Goal: Task Accomplishment & Management: Manage account settings

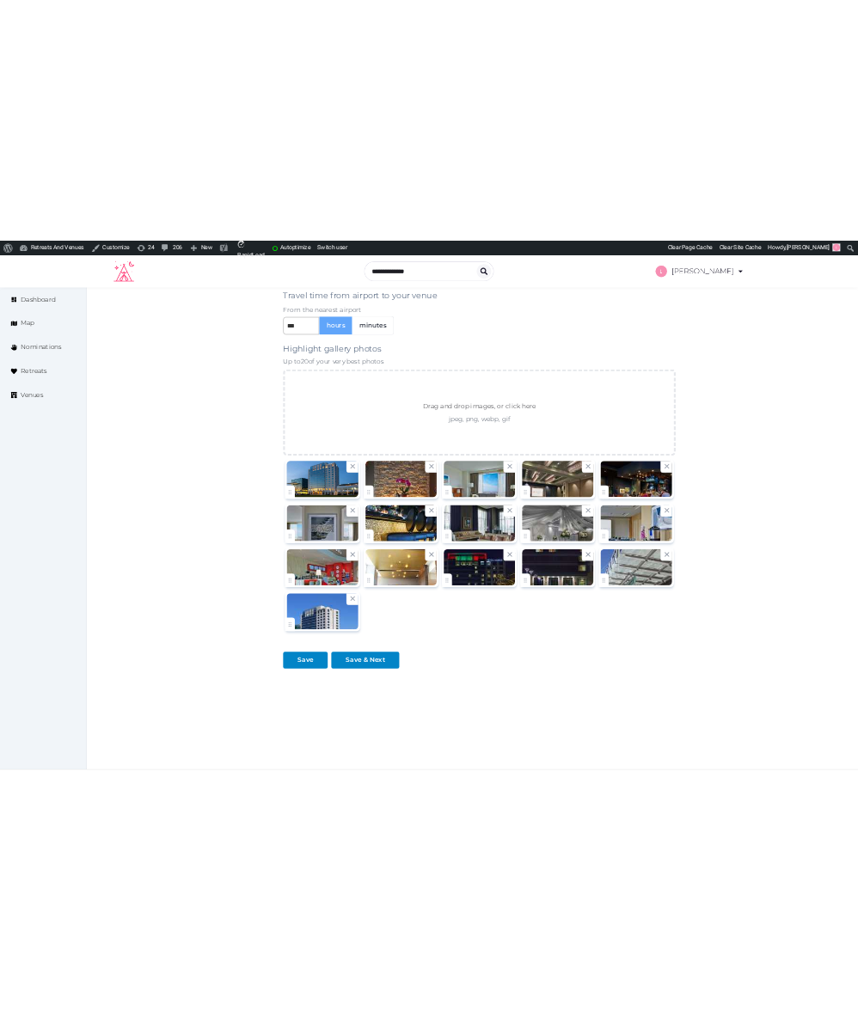
scroll to position [1883, 0]
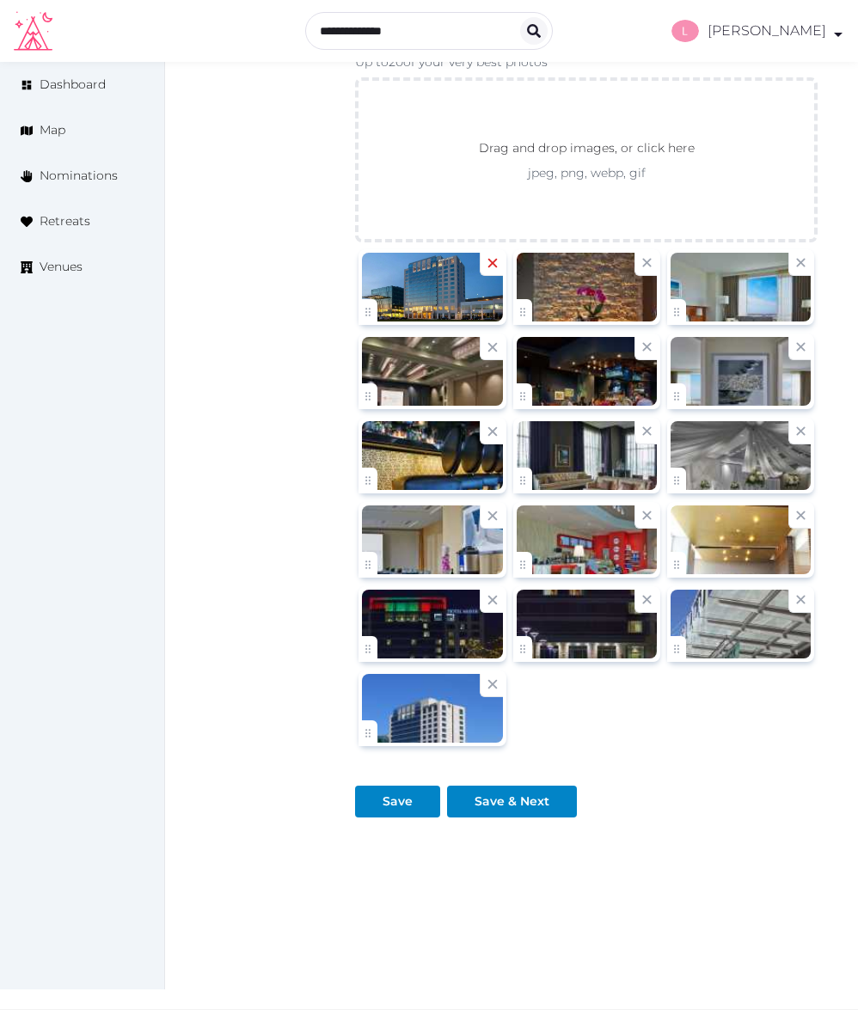
click at [495, 259] on icon at bounding box center [492, 263] width 9 height 9
type textarea "**********"
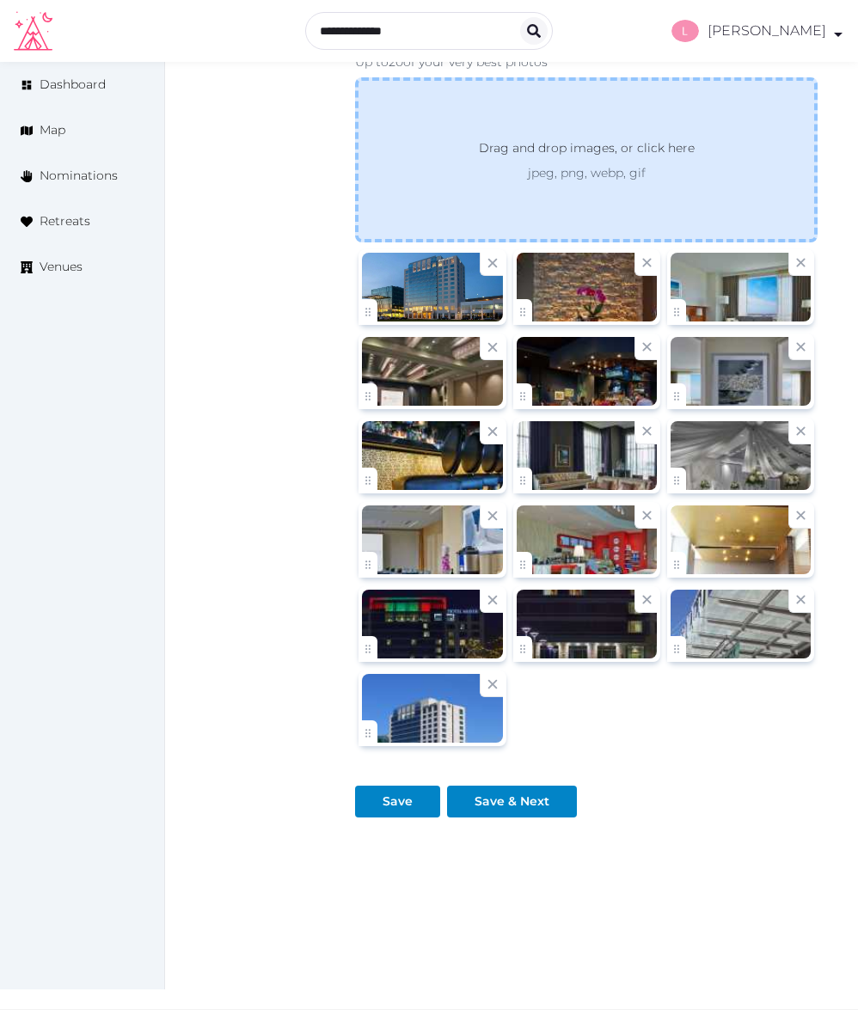
scroll to position [1799, 0]
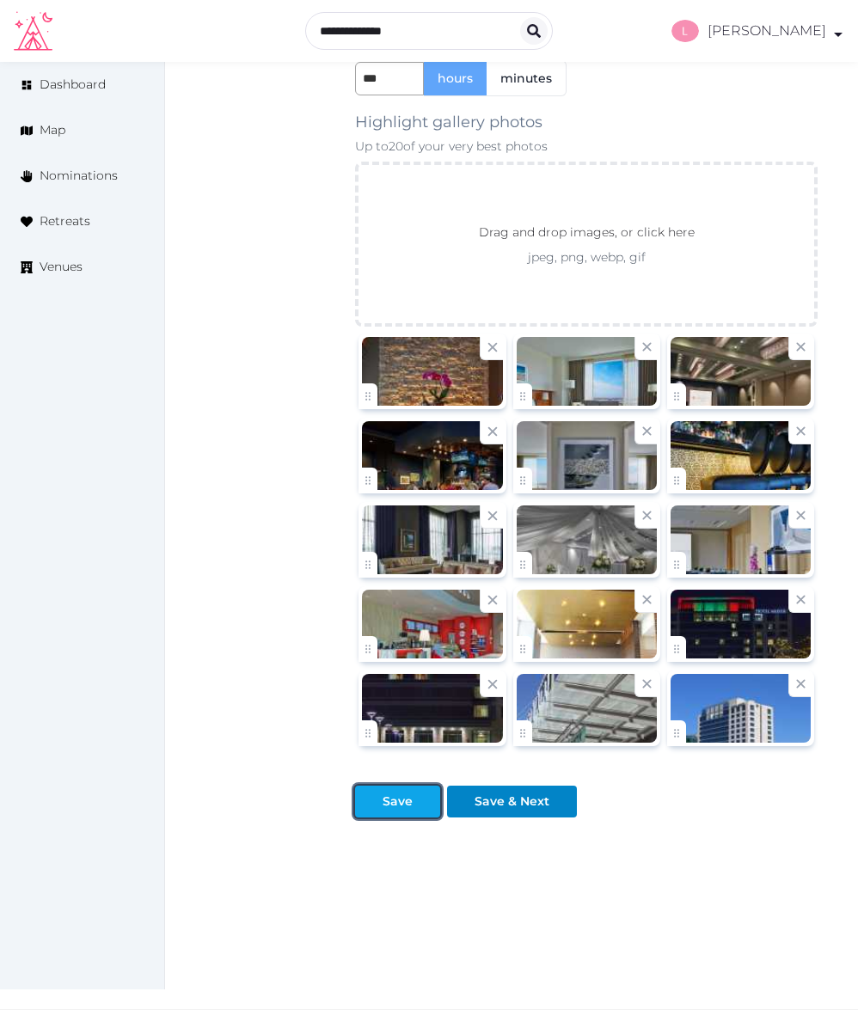
click at [412, 804] on div "Save" at bounding box center [397, 801] width 78 height 18
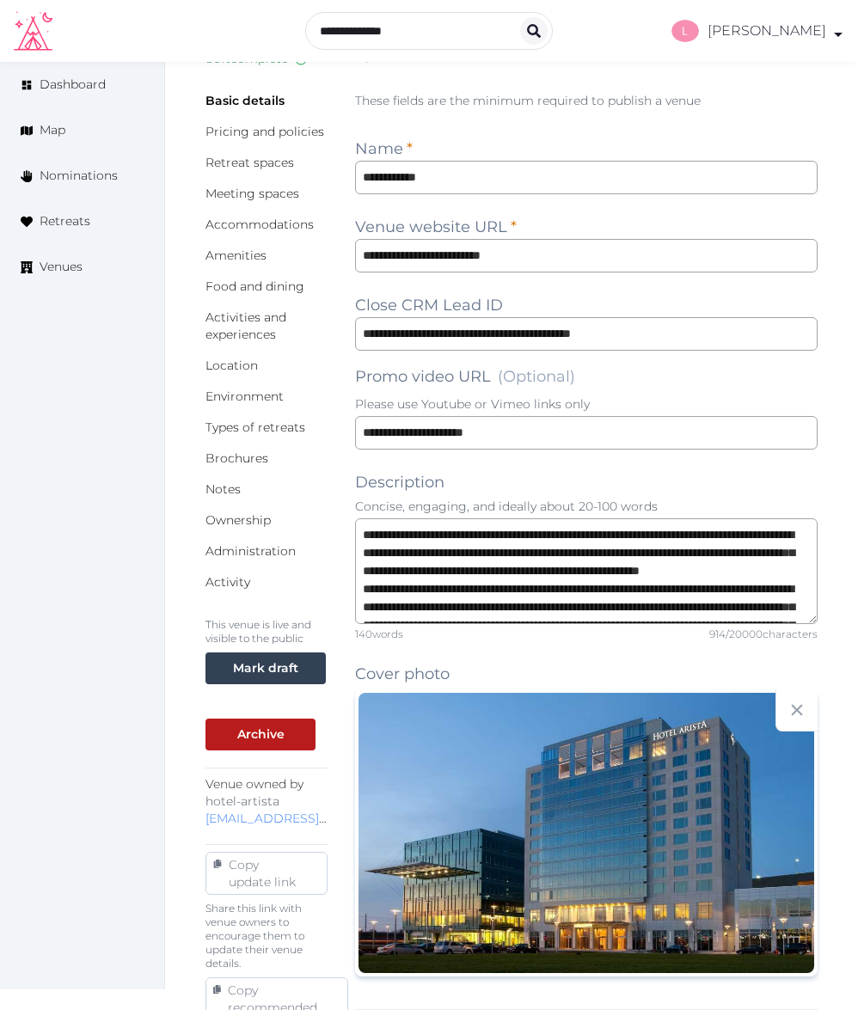
scroll to position [0, 0]
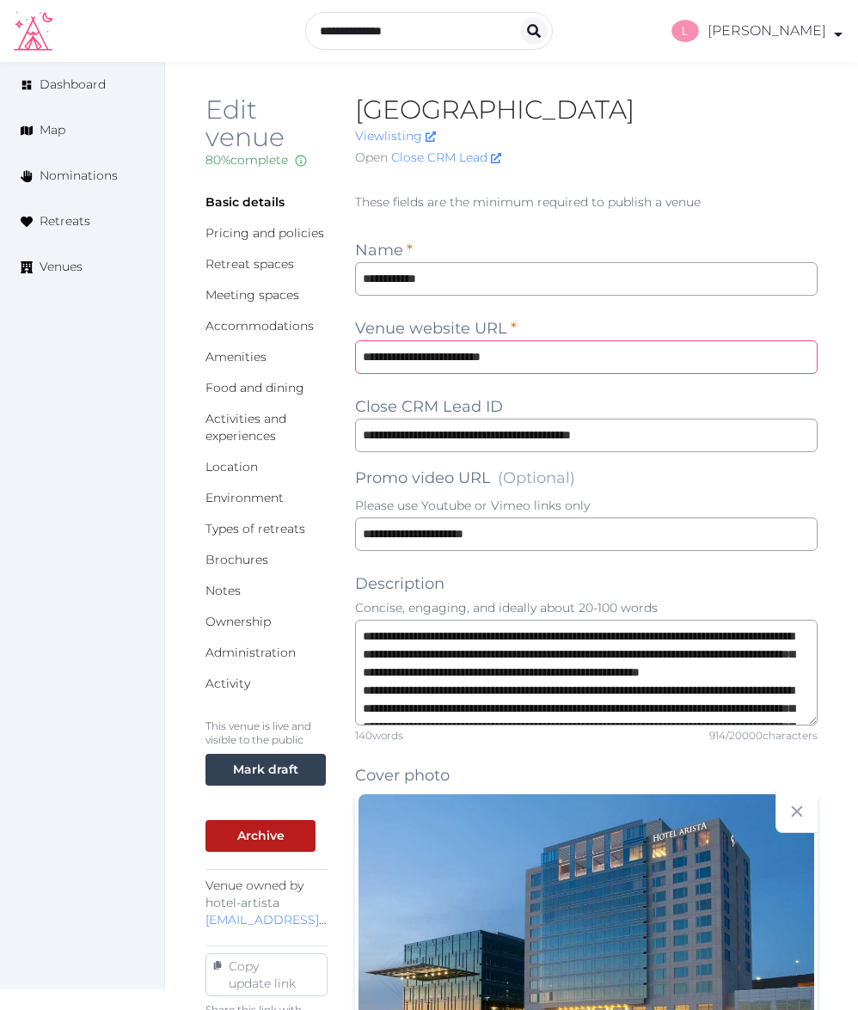
click at [388, 355] on input "**********" at bounding box center [586, 357] width 462 height 34
type input "**********"
type textarea "**********"
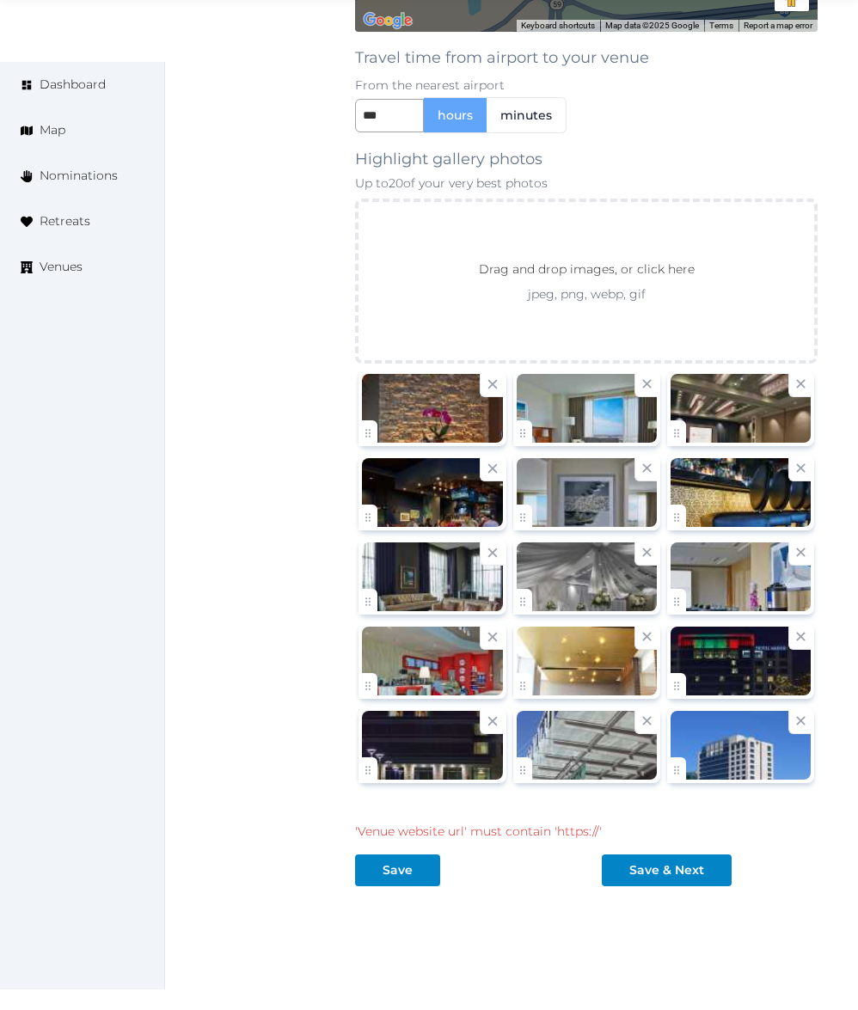
scroll to position [1831, 0]
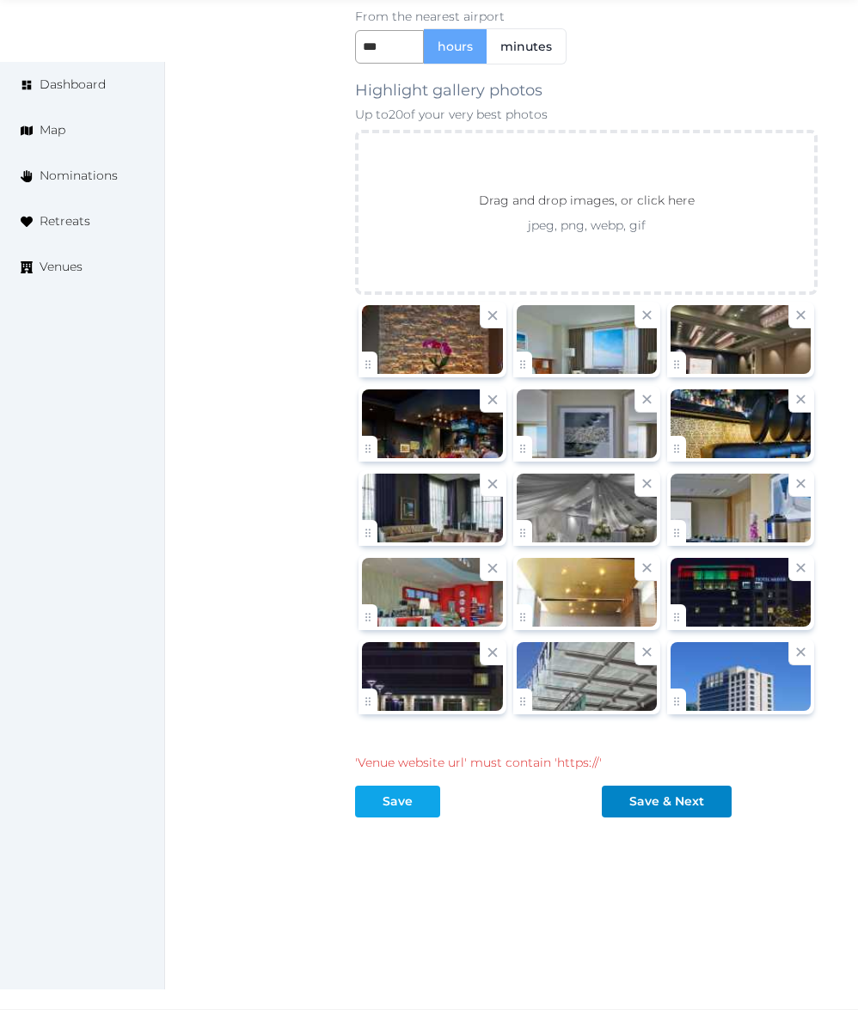
type input "**********"
click at [382, 803] on div "Save" at bounding box center [397, 801] width 30 height 18
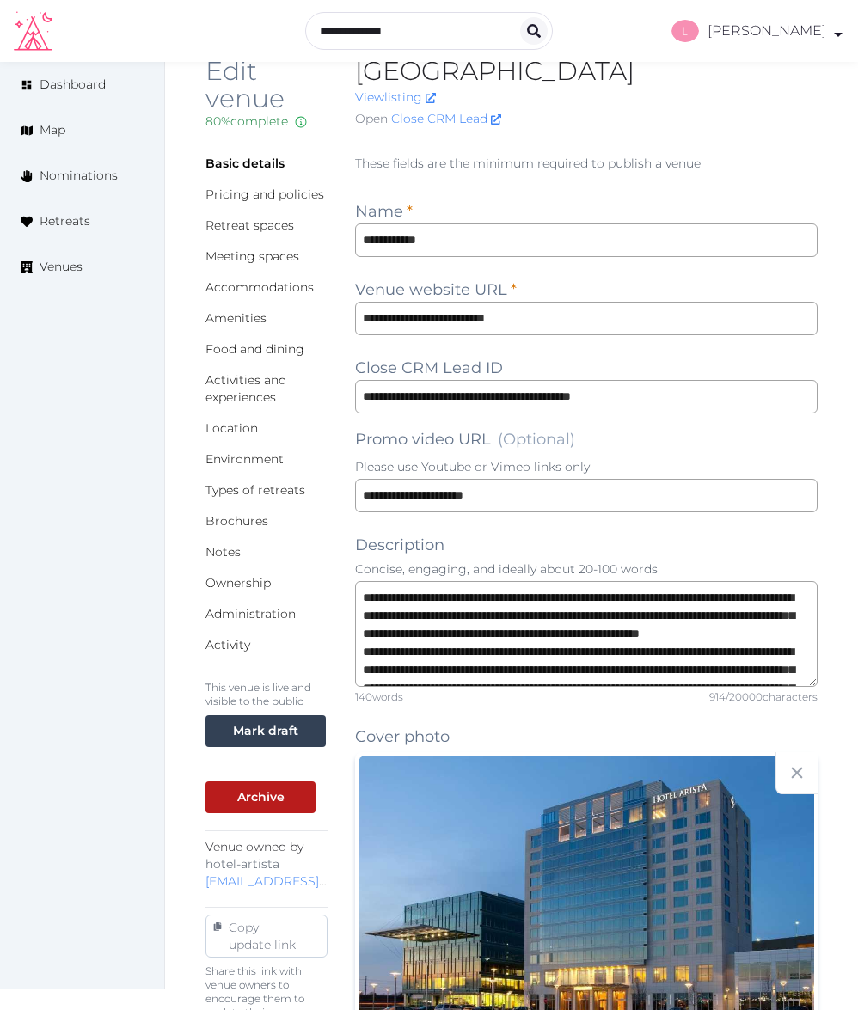
scroll to position [35, 0]
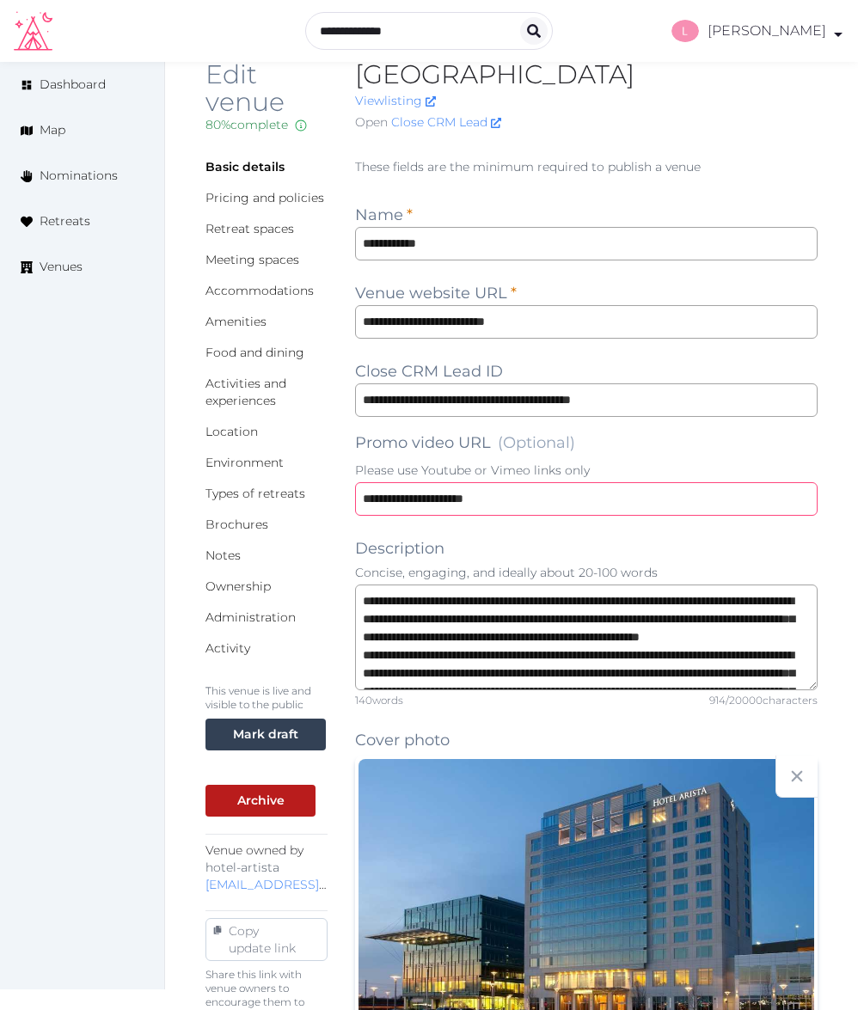
click at [538, 497] on input "**********" at bounding box center [586, 499] width 462 height 34
type textarea "**********"
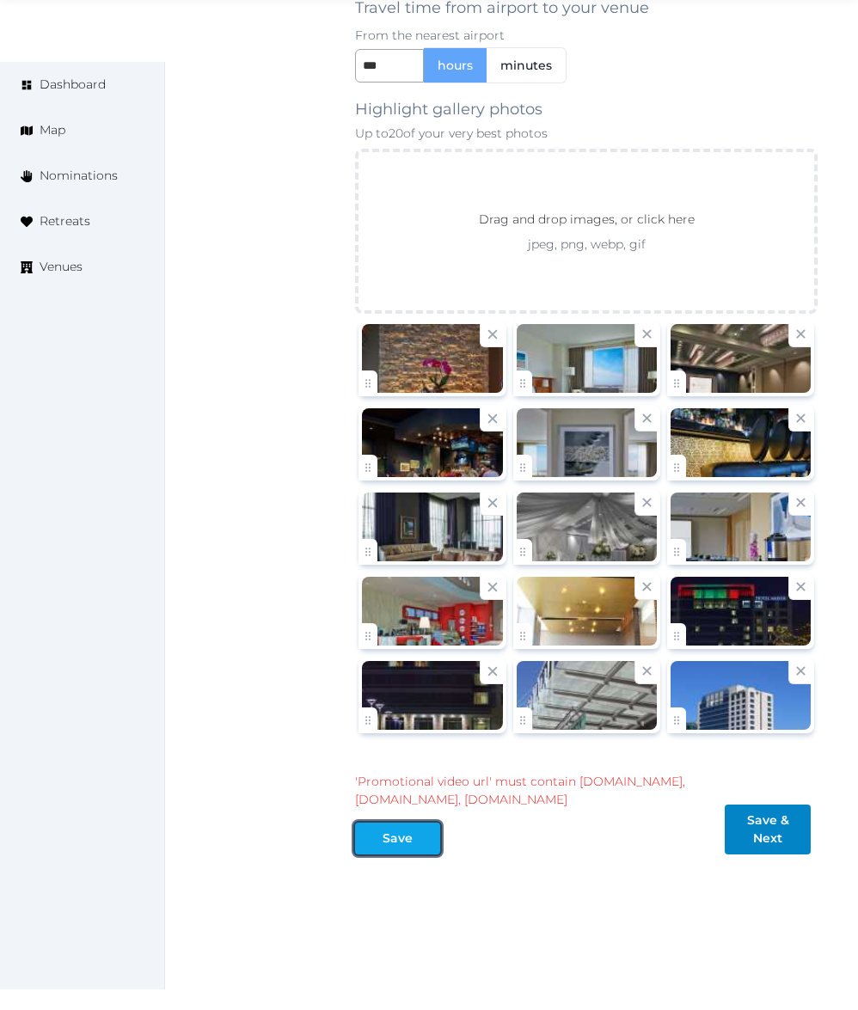
click at [406, 846] on div "Save" at bounding box center [397, 838] width 30 height 18
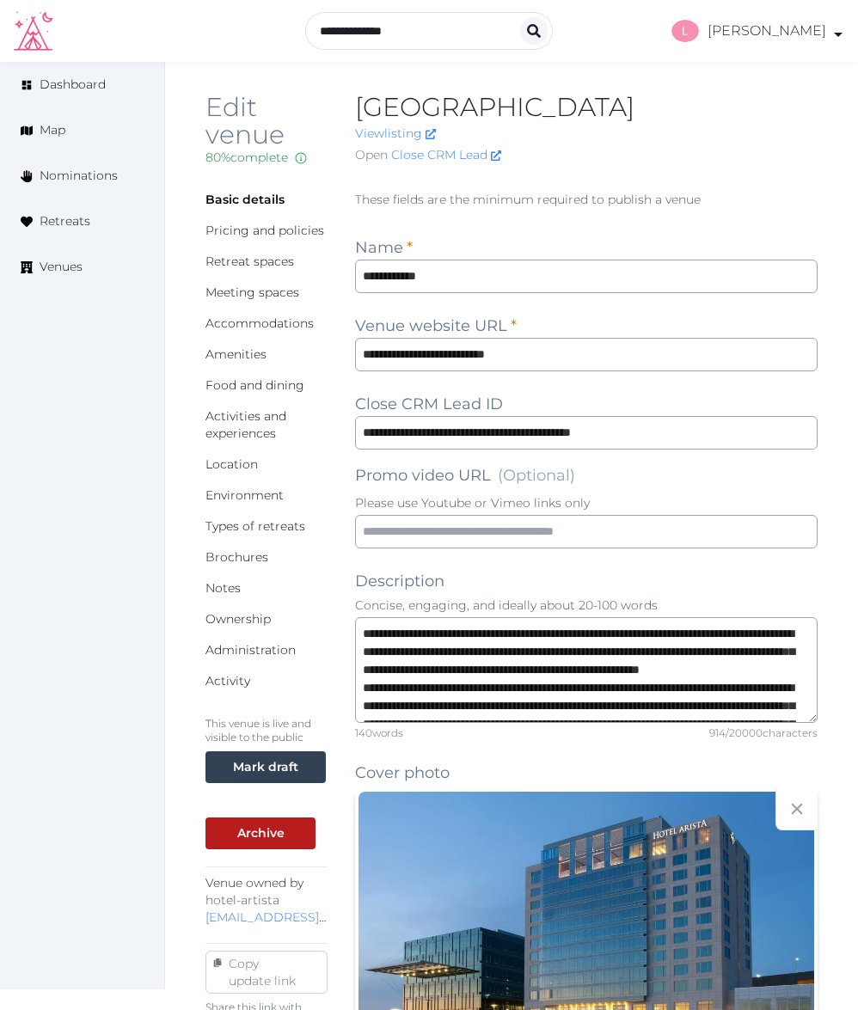
scroll to position [0, 0]
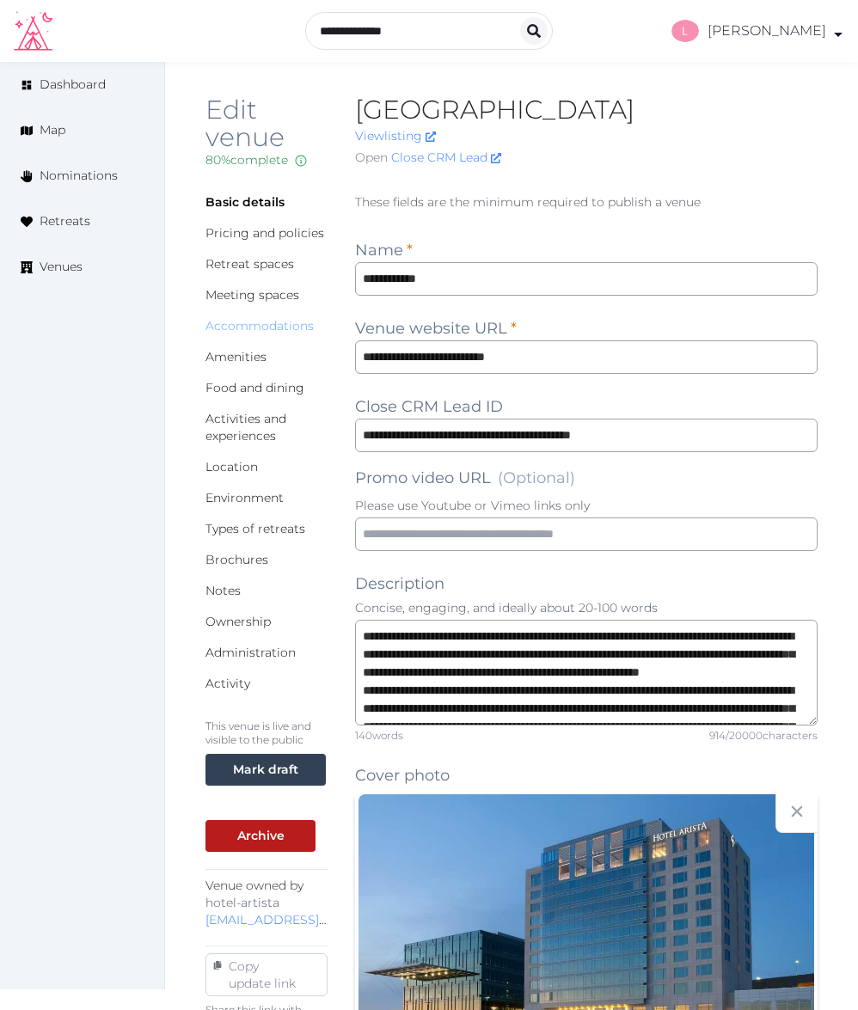
click at [246, 324] on link "Accommodations" at bounding box center [259, 325] width 108 height 15
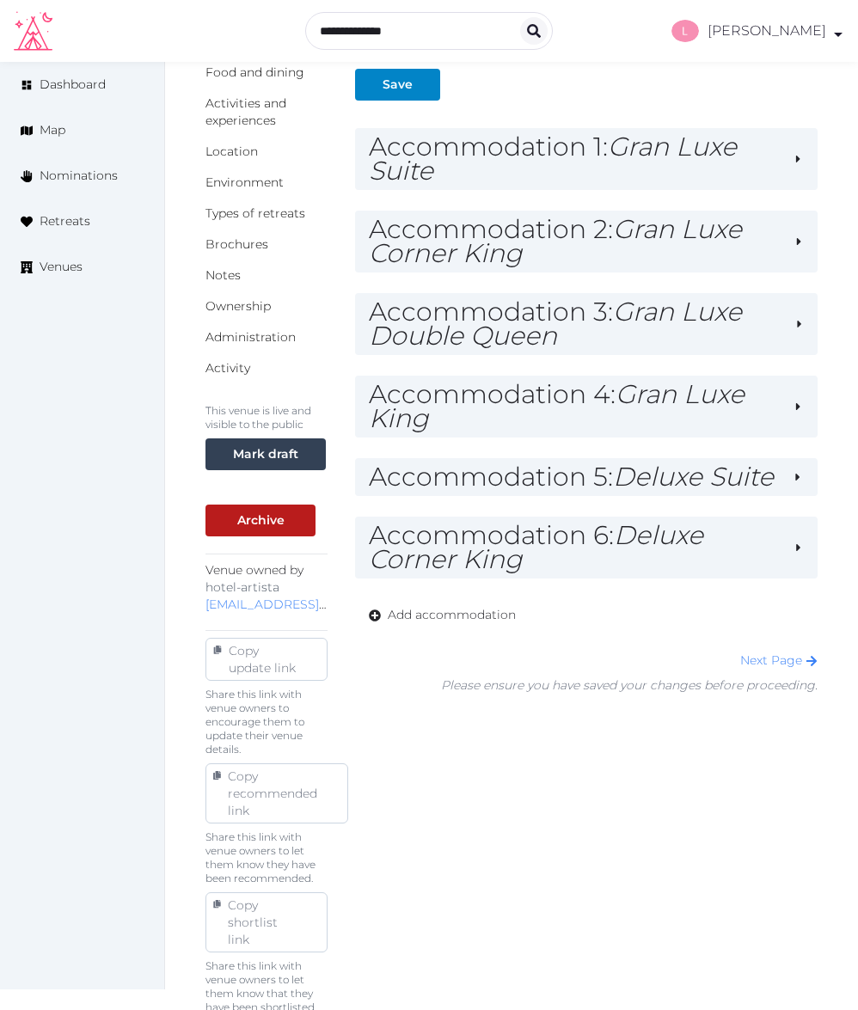
scroll to position [330, 0]
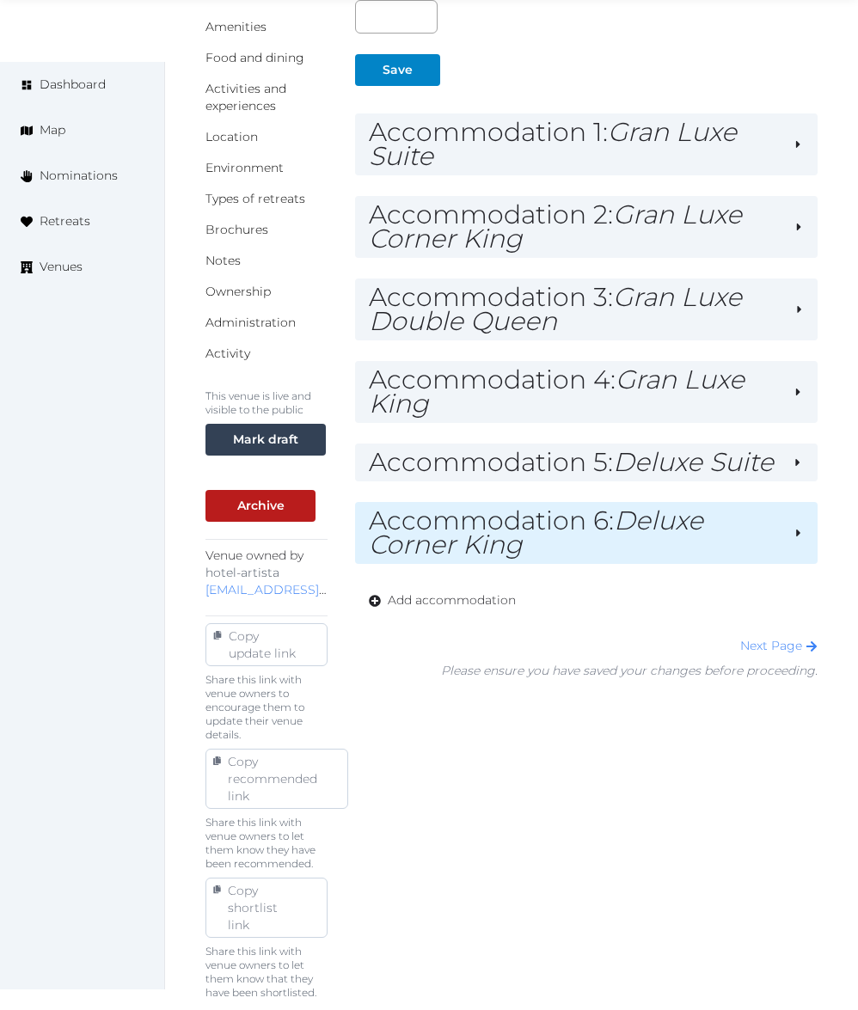
click at [618, 557] on h2 "Accommodation 6 : Deluxe Corner King" at bounding box center [574, 533] width 411 height 48
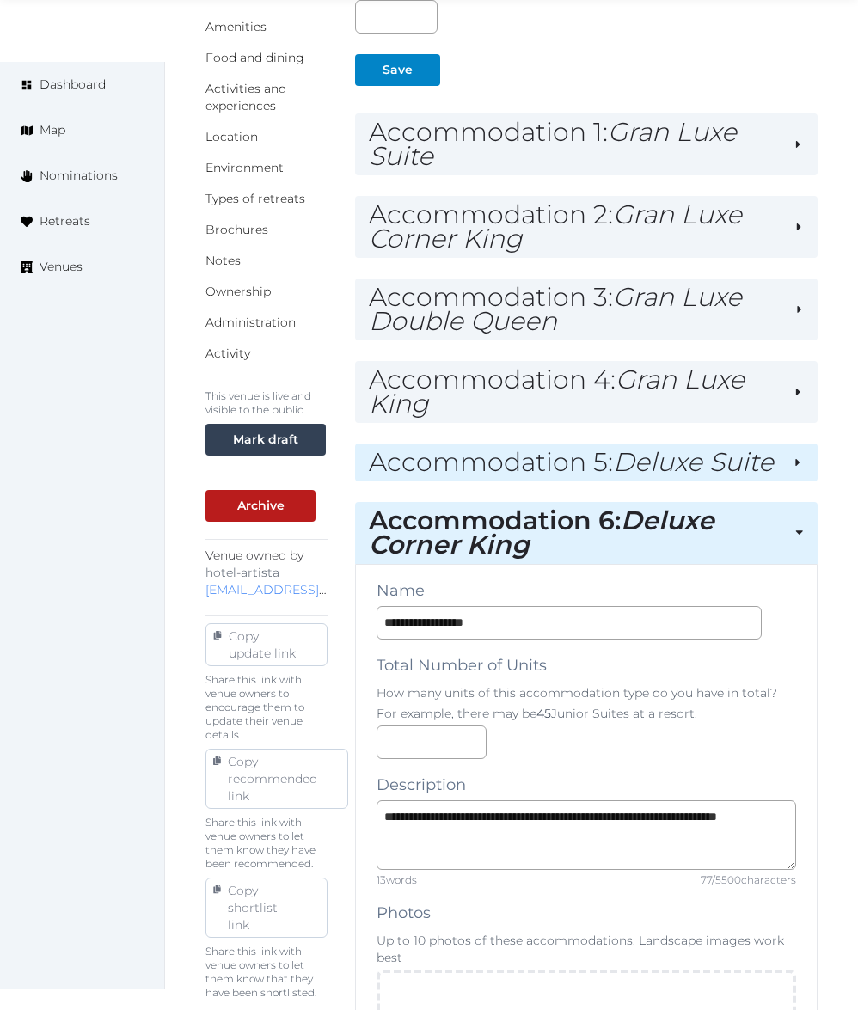
click at [624, 474] on h2 "Accommodation 5 : Deluxe Suite" at bounding box center [573, 462] width 409 height 24
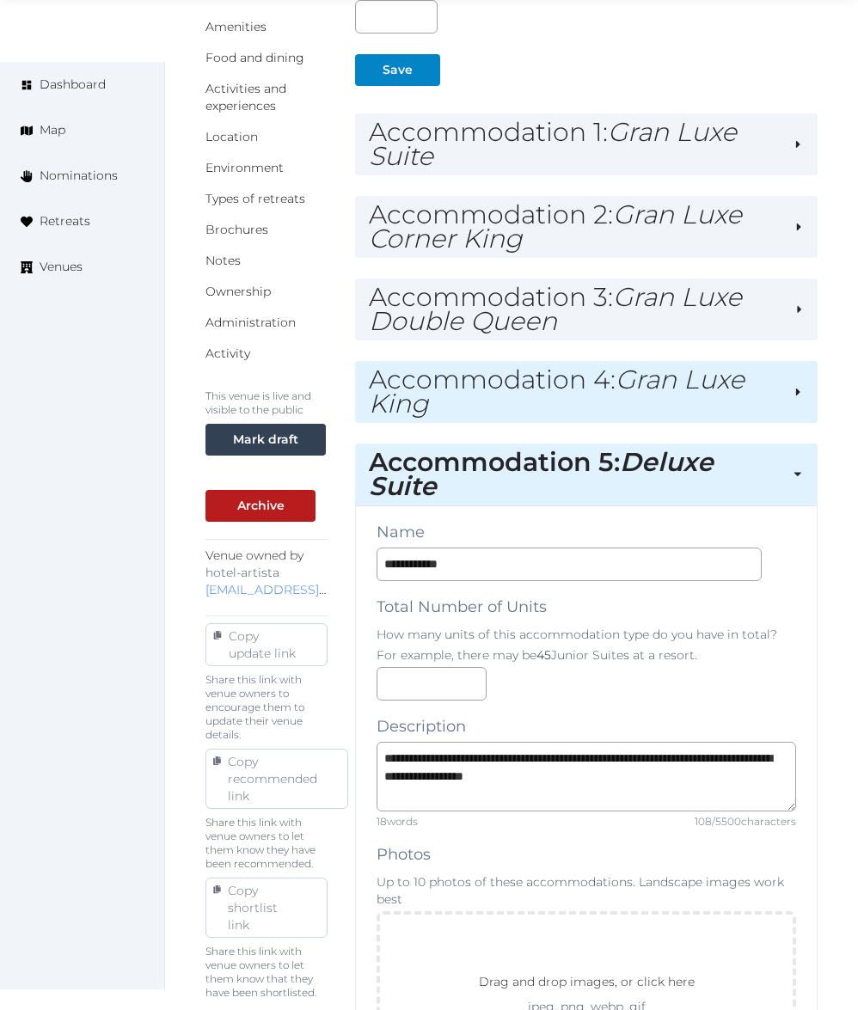
click at [640, 409] on h2 "Accommodation 4 : Gran Luxe King" at bounding box center [574, 392] width 410 height 48
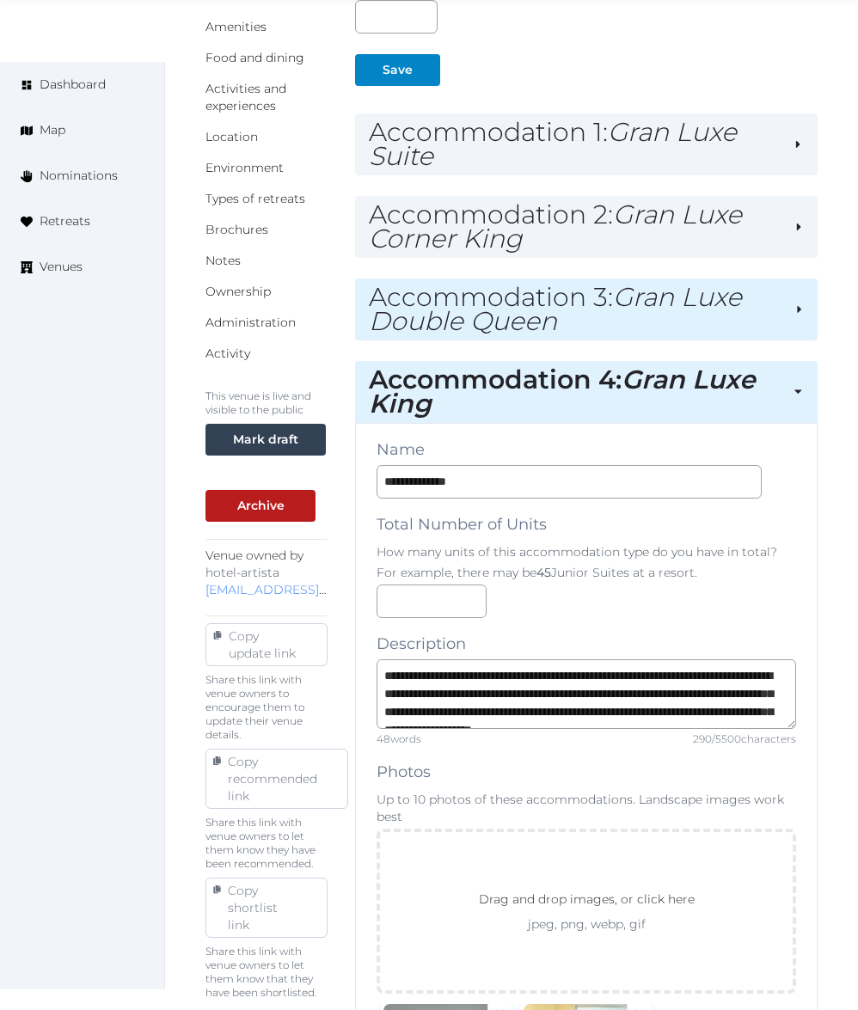
drag, startPoint x: 644, startPoint y: 333, endPoint x: 644, endPoint y: 298, distance: 34.4
click at [644, 327] on h2 "Accommodation 3 : Gran Luxe Double Queen" at bounding box center [575, 309] width 412 height 48
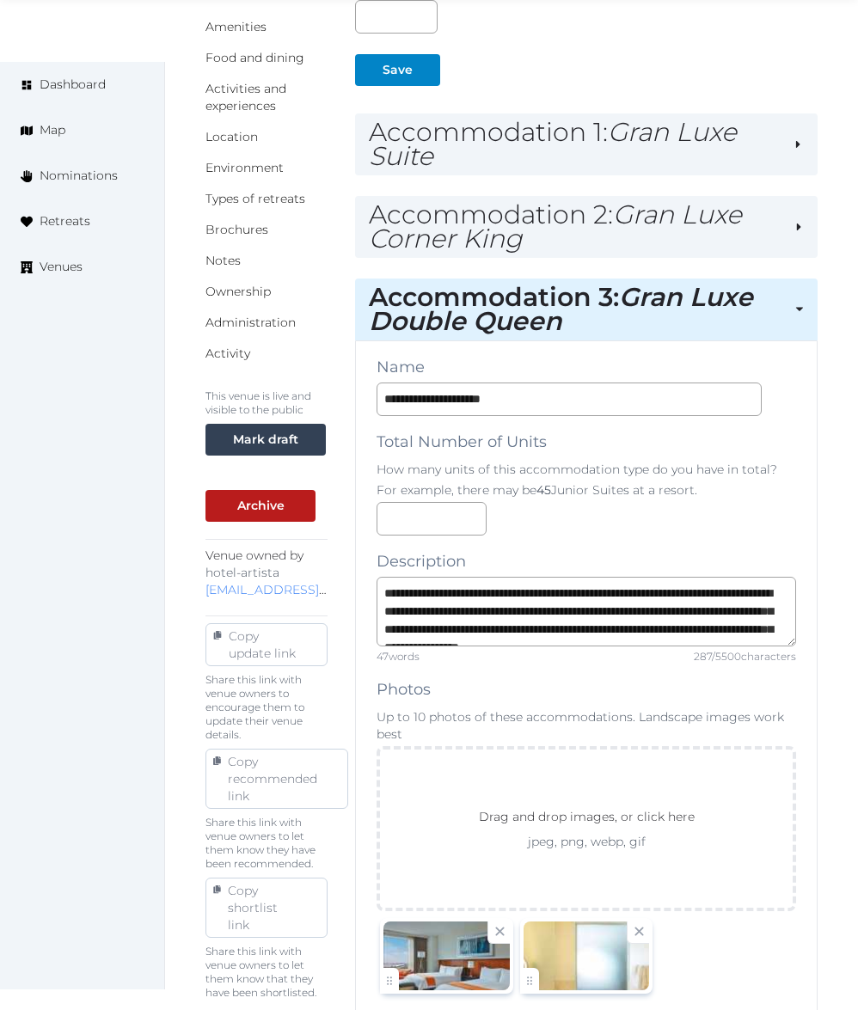
drag, startPoint x: 650, startPoint y: 232, endPoint x: 650, endPoint y: 185, distance: 47.3
click at [650, 229] on h2 "Accommodation 2 : Gran Luxe Corner King" at bounding box center [575, 227] width 412 height 48
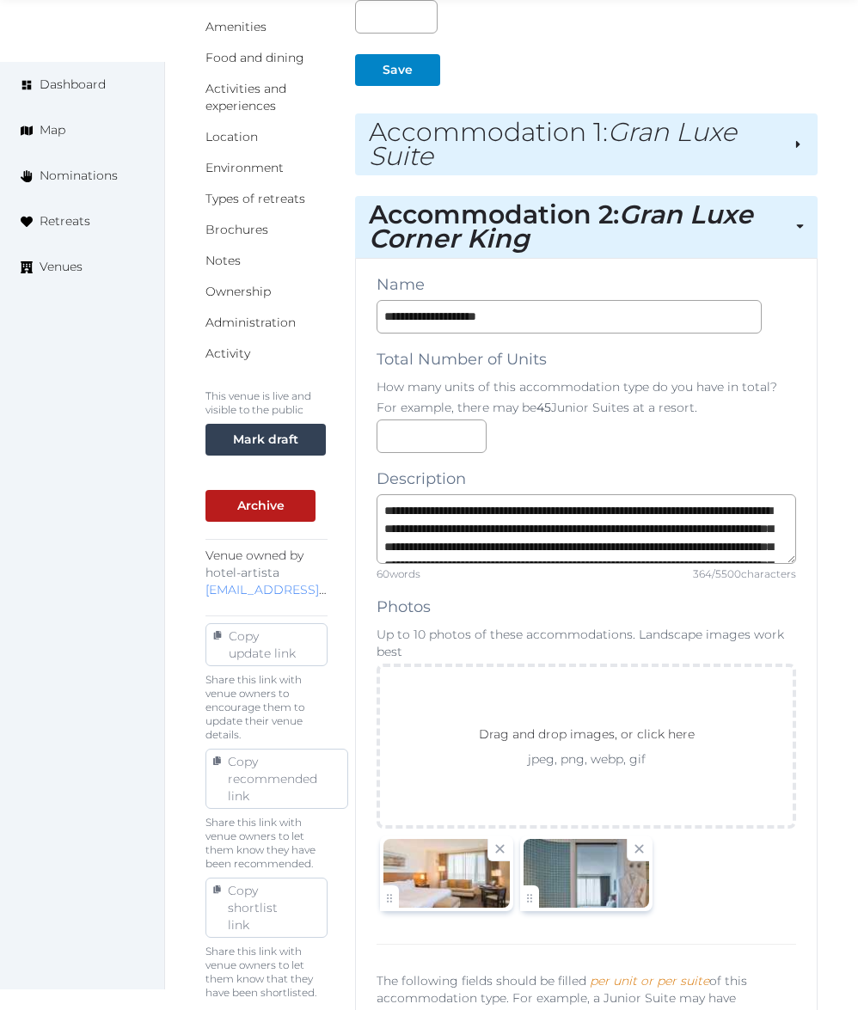
click at [657, 149] on h2 "Accommodation 1 : Gran Luxe Suite" at bounding box center [574, 144] width 410 height 48
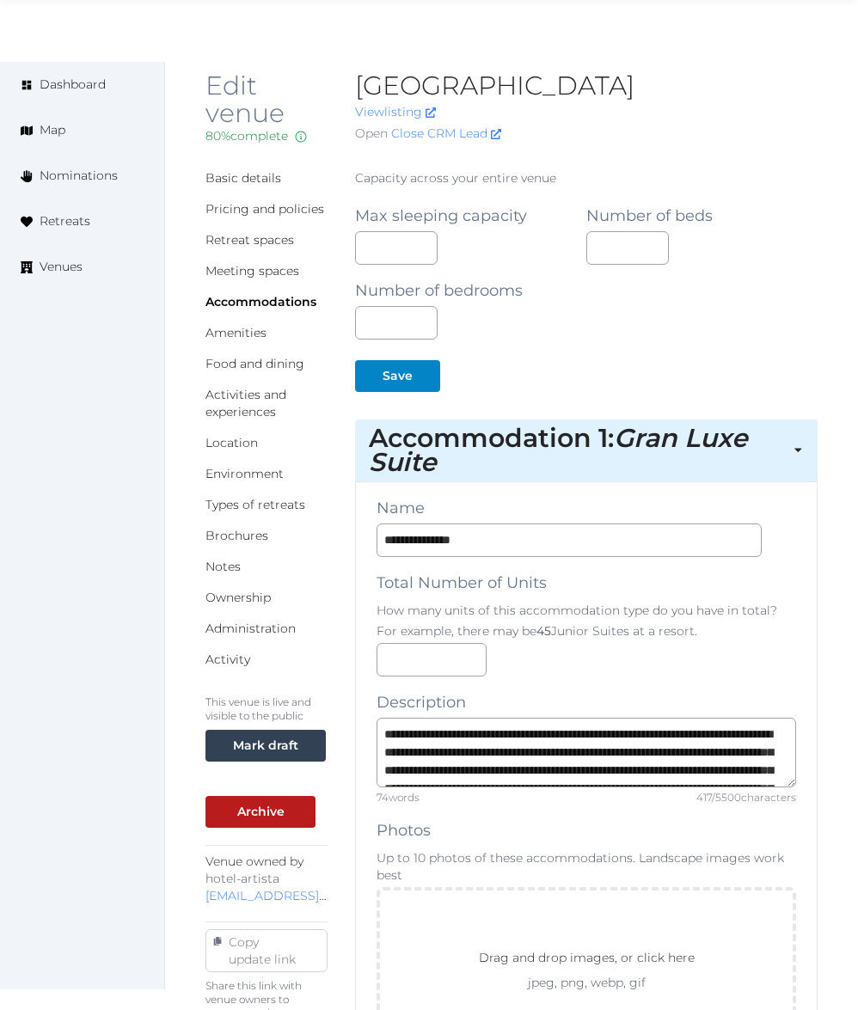
scroll to position [0, 0]
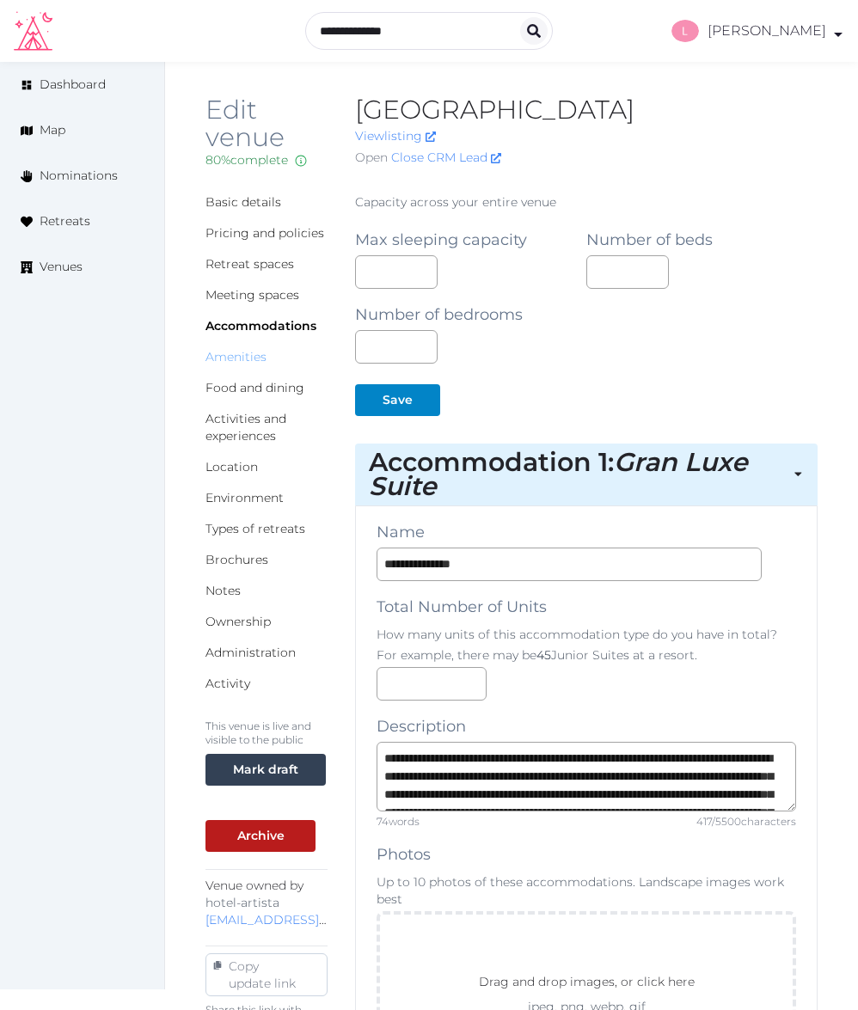
click at [234, 352] on link "Amenities" at bounding box center [235, 356] width 61 height 15
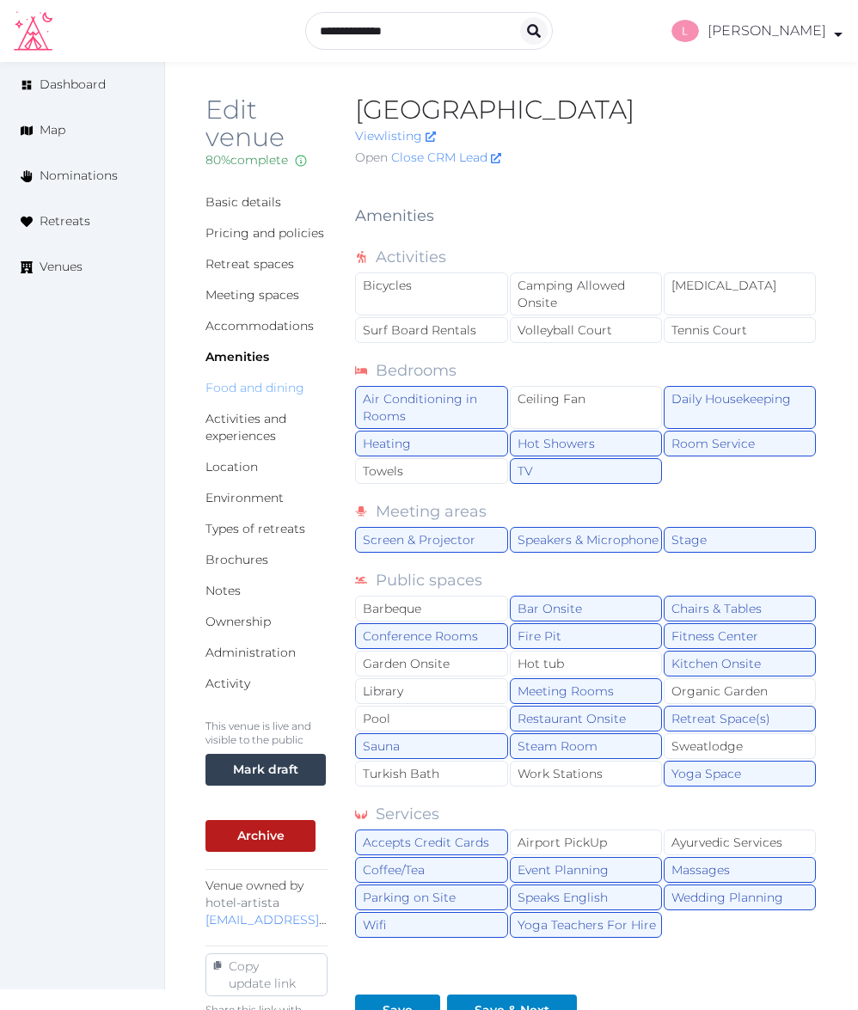
click at [246, 386] on link "Food and dining" at bounding box center [254, 387] width 99 height 15
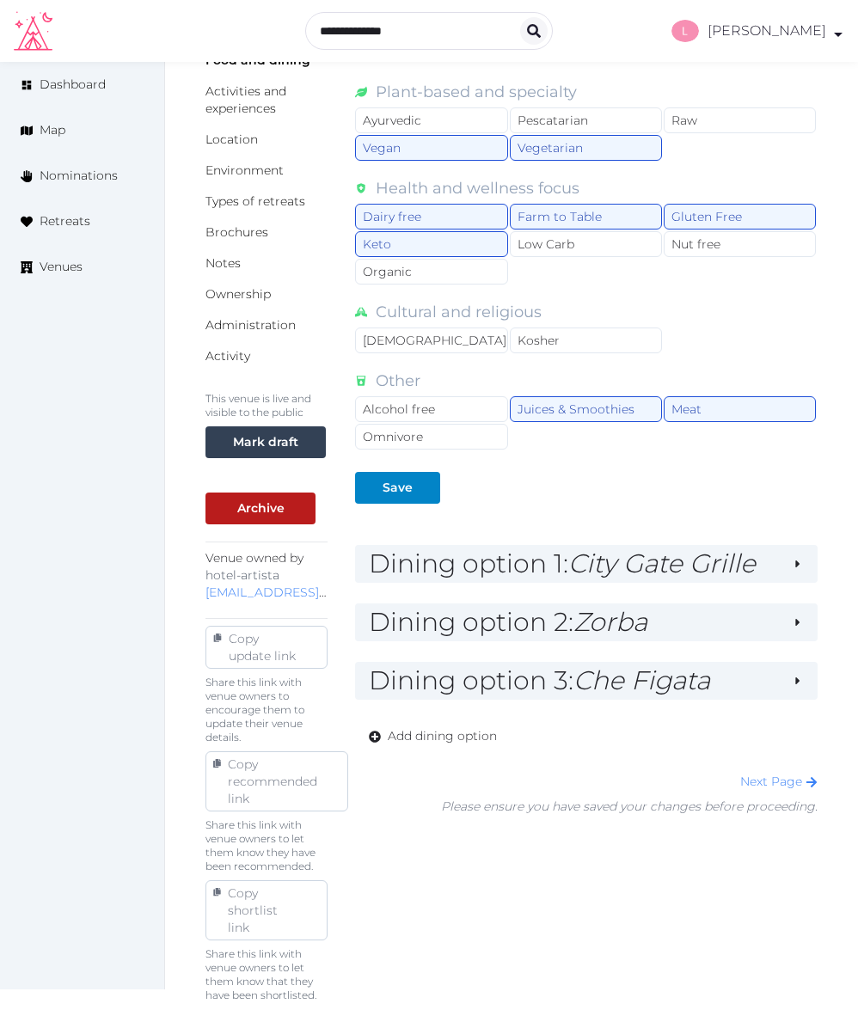
scroll to position [330, 0]
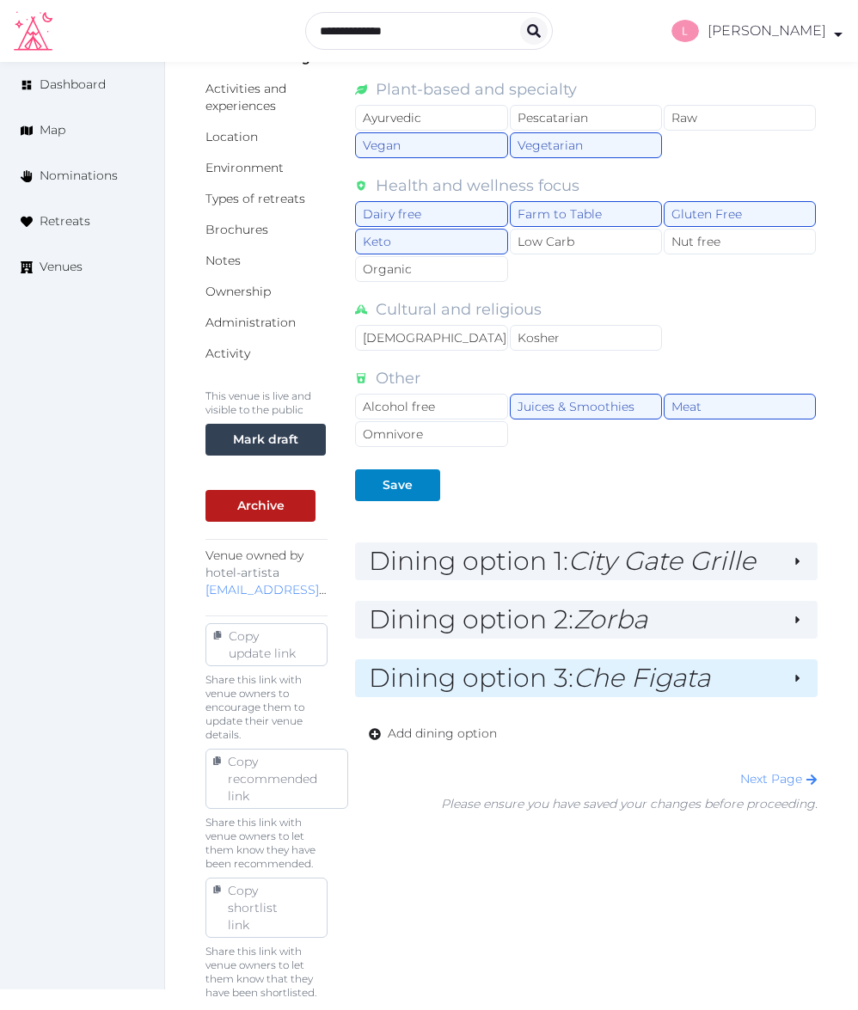
click at [577, 681] on h2 "Dining option 3 : Che Figata" at bounding box center [573, 678] width 409 height 24
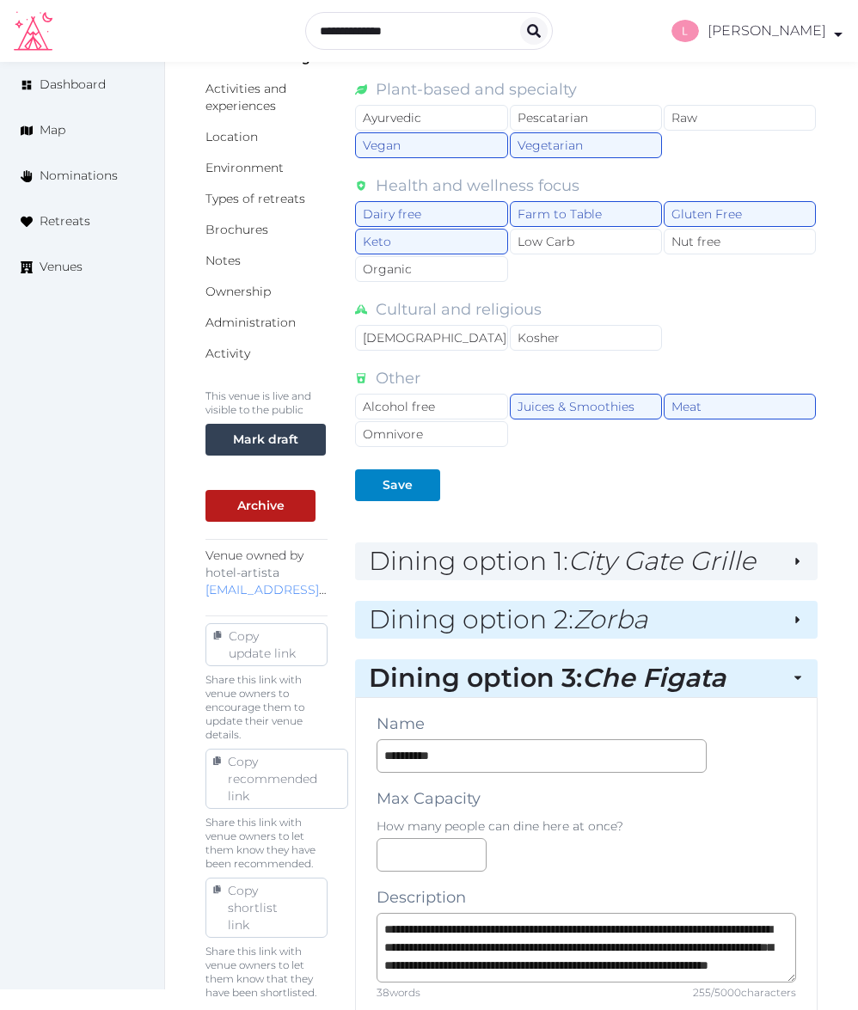
click at [592, 601] on div "Dining option 2 : Zorba" at bounding box center [586, 620] width 462 height 38
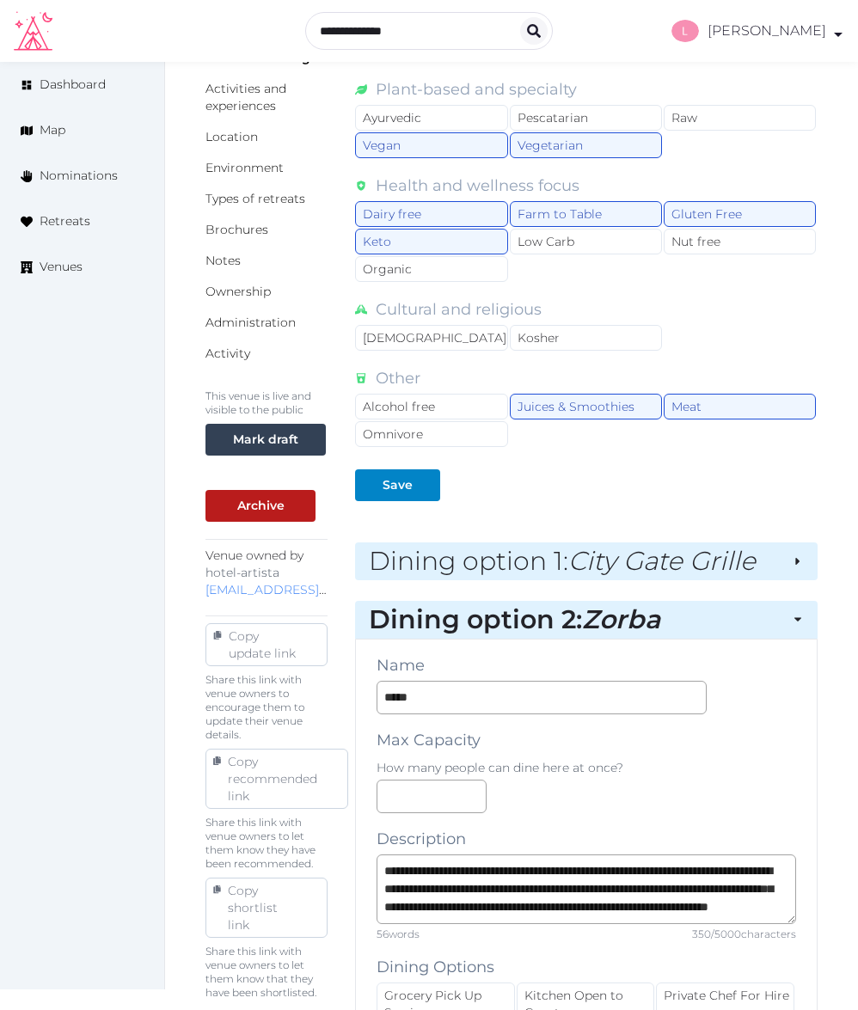
click at [594, 551] on em "City Gate Grille" at bounding box center [661, 561] width 187 height 32
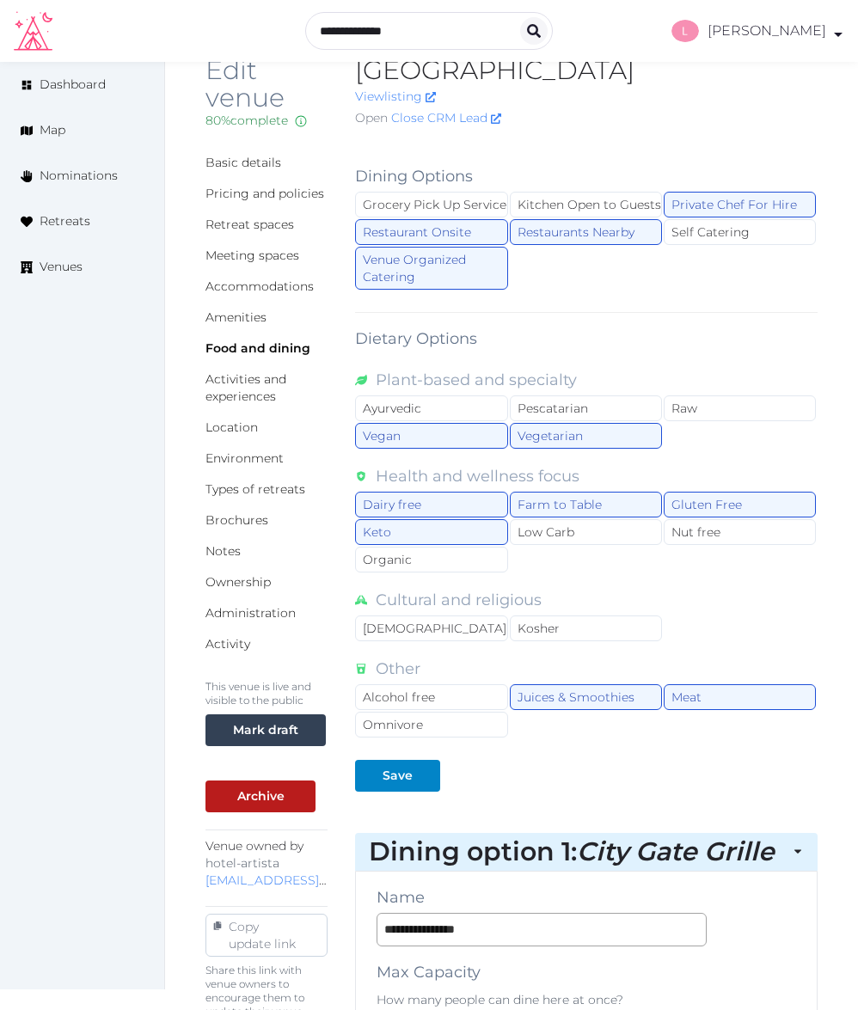
scroll to position [0, 0]
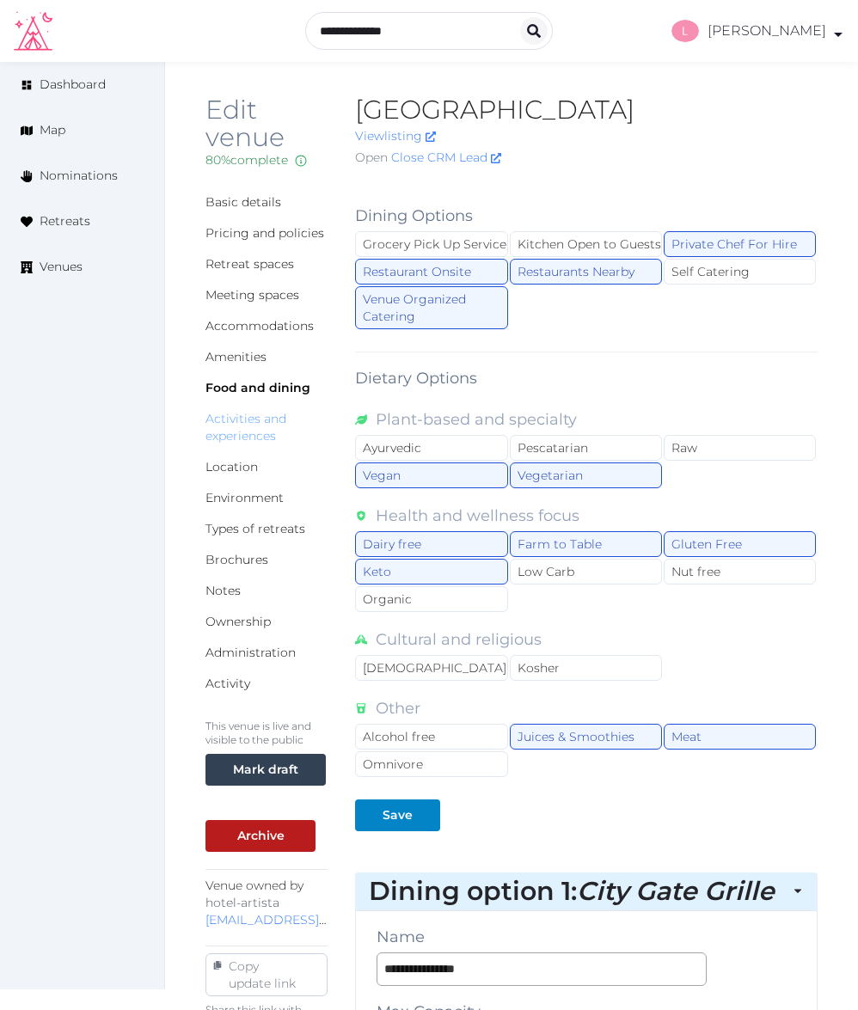
click at [247, 418] on link "Activities and experiences" at bounding box center [245, 427] width 81 height 33
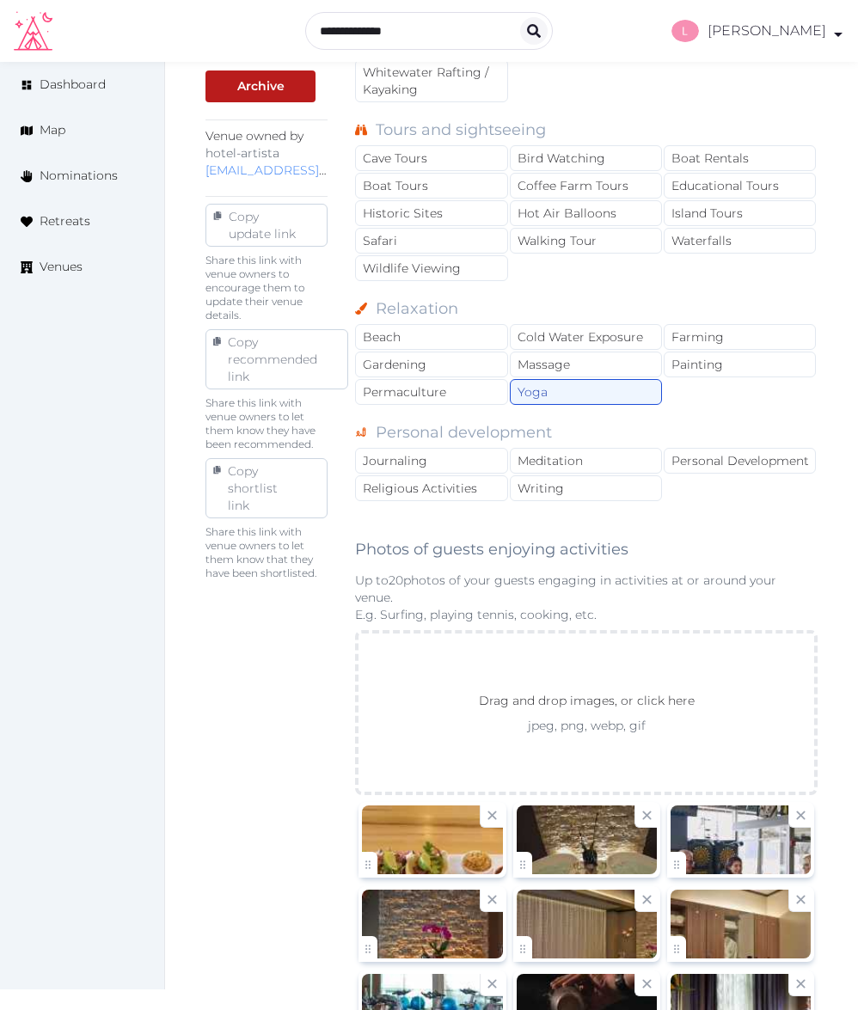
scroll to position [1097, 0]
